Goal: Information Seeking & Learning: Understand process/instructions

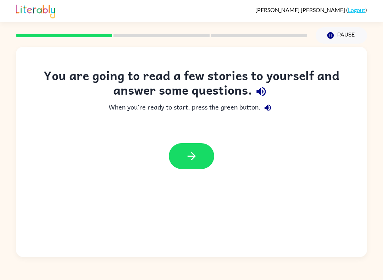
click at [197, 155] on icon "button" at bounding box center [192, 156] width 12 height 12
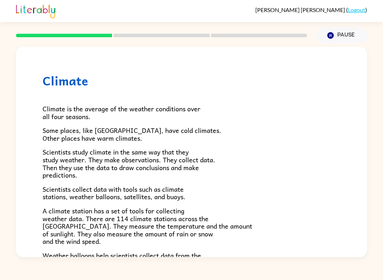
click at [380, 252] on div "Climate Climate is the average of the weather conditions over all four seasons.…" at bounding box center [191, 151] width 383 height 214
click at [381, 259] on div "[PERSON_NAME] ( Logout ) Pause Pause Climate Climate is the average of the weat…" at bounding box center [191, 140] width 383 height 280
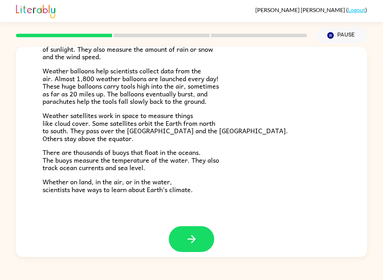
scroll to position [184, 0]
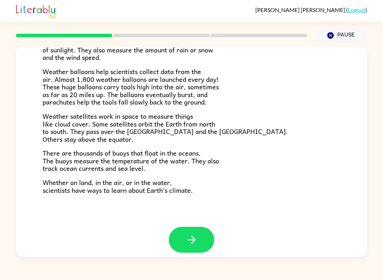
click at [197, 234] on icon "button" at bounding box center [192, 240] width 12 height 12
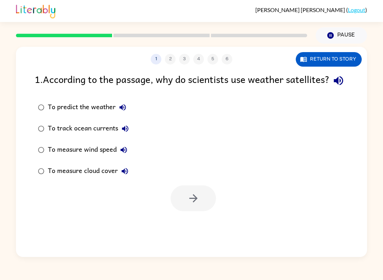
scroll to position [0, 0]
click at [41, 156] on label "To measure wind speed" at bounding box center [83, 149] width 105 height 21
click at [168, 56] on div "1 2 3 4 5 6" at bounding box center [191, 59] width 351 height 11
click at [192, 205] on icon "button" at bounding box center [193, 198] width 12 height 12
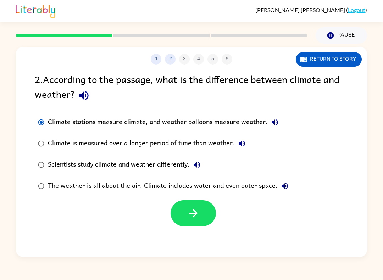
click at [182, 212] on button "button" at bounding box center [193, 213] width 45 height 26
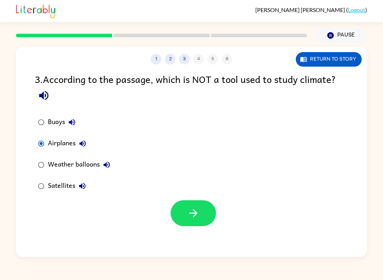
click at [190, 221] on button "button" at bounding box center [193, 213] width 45 height 26
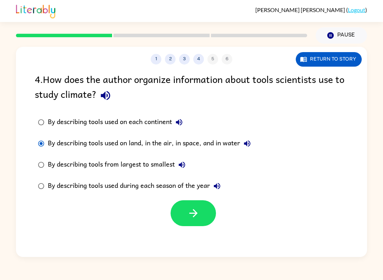
click at [209, 216] on button "button" at bounding box center [193, 213] width 45 height 26
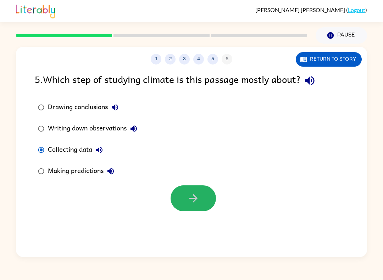
click at [196, 199] on icon "button" at bounding box center [193, 198] width 8 height 8
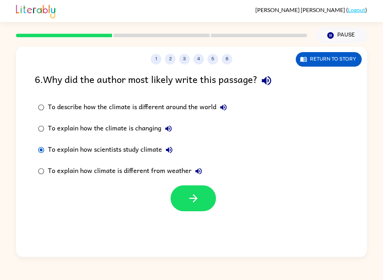
click at [184, 198] on button "button" at bounding box center [193, 199] width 45 height 26
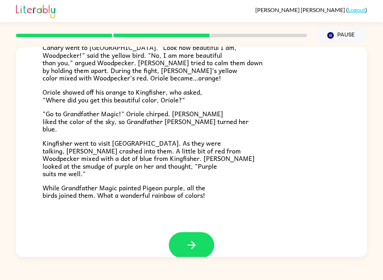
scroll to position [167, 0]
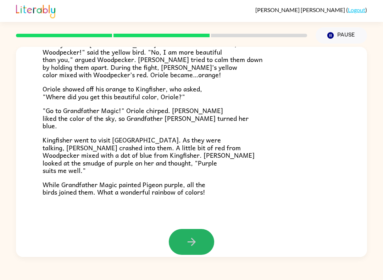
click at [206, 238] on button "button" at bounding box center [191, 242] width 45 height 26
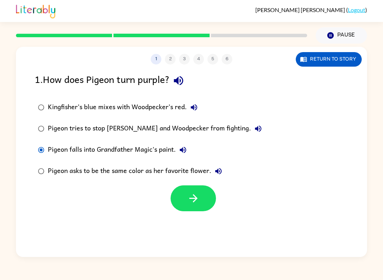
click at [214, 203] on button "button" at bounding box center [193, 199] width 45 height 26
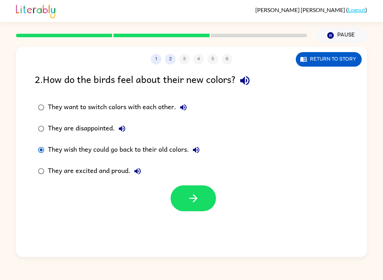
click at [145, 199] on div at bounding box center [191, 196] width 351 height 29
click at [213, 204] on button "button" at bounding box center [193, 199] width 45 height 26
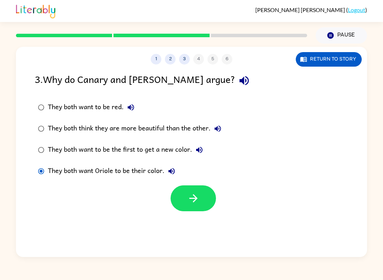
click at [194, 198] on icon "button" at bounding box center [193, 198] width 12 height 12
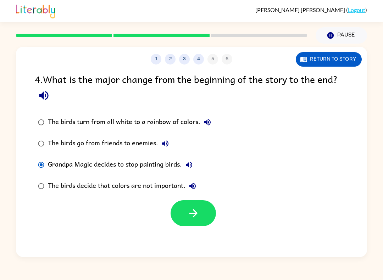
click at [196, 221] on button "button" at bounding box center [193, 213] width 45 height 26
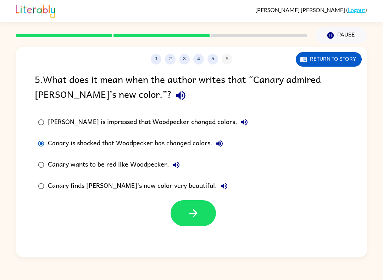
click at [189, 221] on button "button" at bounding box center [193, 213] width 45 height 26
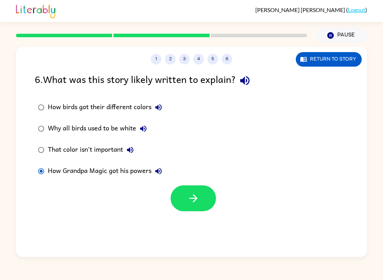
click at [192, 198] on icon "button" at bounding box center [193, 198] width 12 height 12
